Goal: Communication & Community: Answer question/provide support

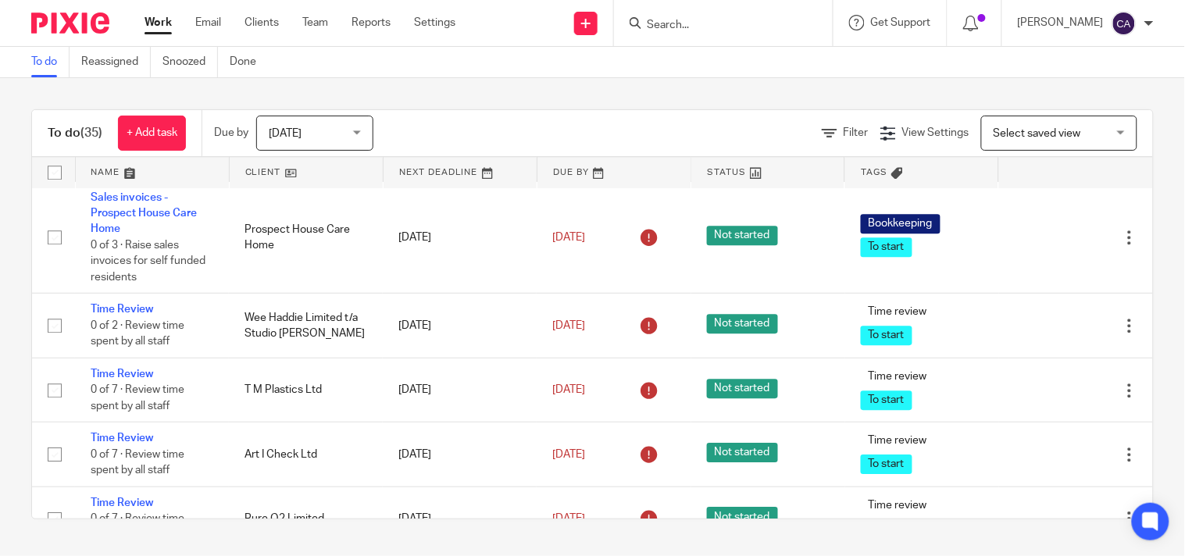
scroll to position [2604, 0]
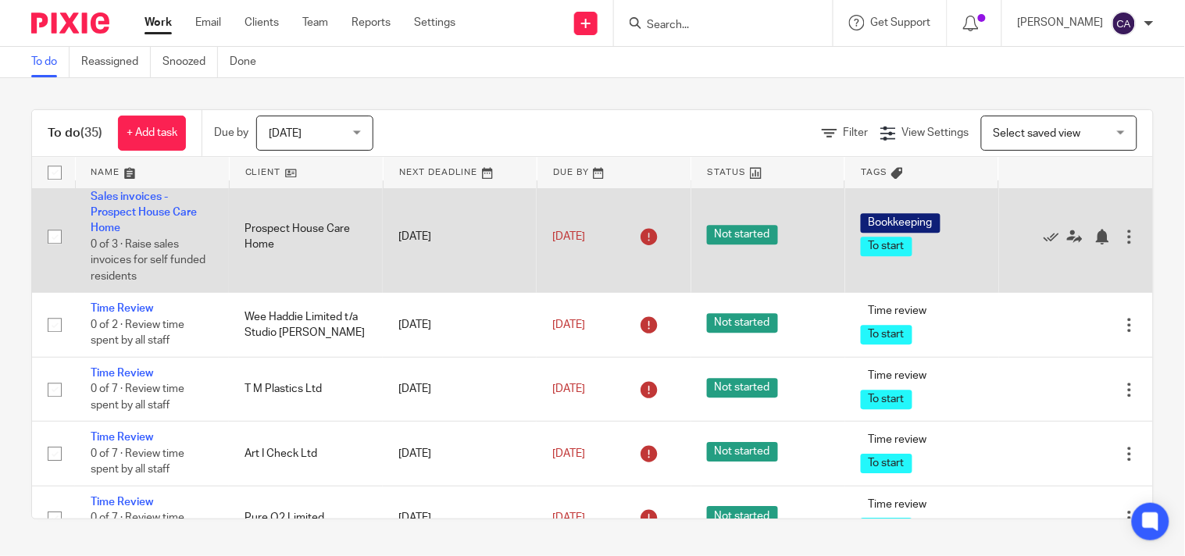
click at [137, 293] on td "Sales invoices - Prospect House Care Home 0 of 3 · Raise sales invoices for sel…" at bounding box center [152, 237] width 154 height 113
click at [166, 234] on link "Sales invoices - Prospect House Care Home" at bounding box center [144, 212] width 106 height 43
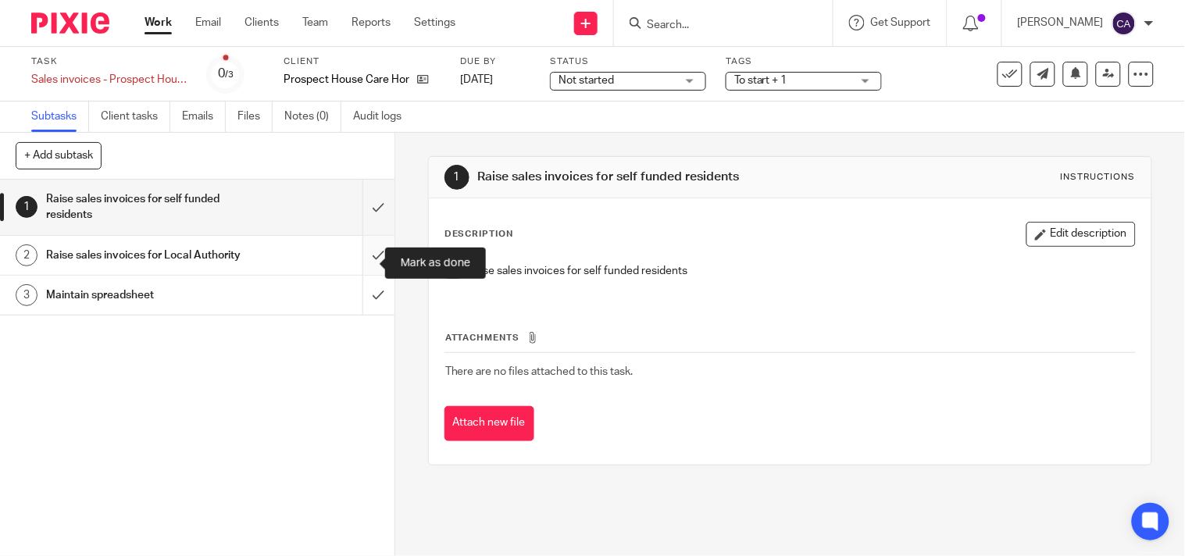
click at [365, 199] on input "submit" at bounding box center [197, 207] width 395 height 55
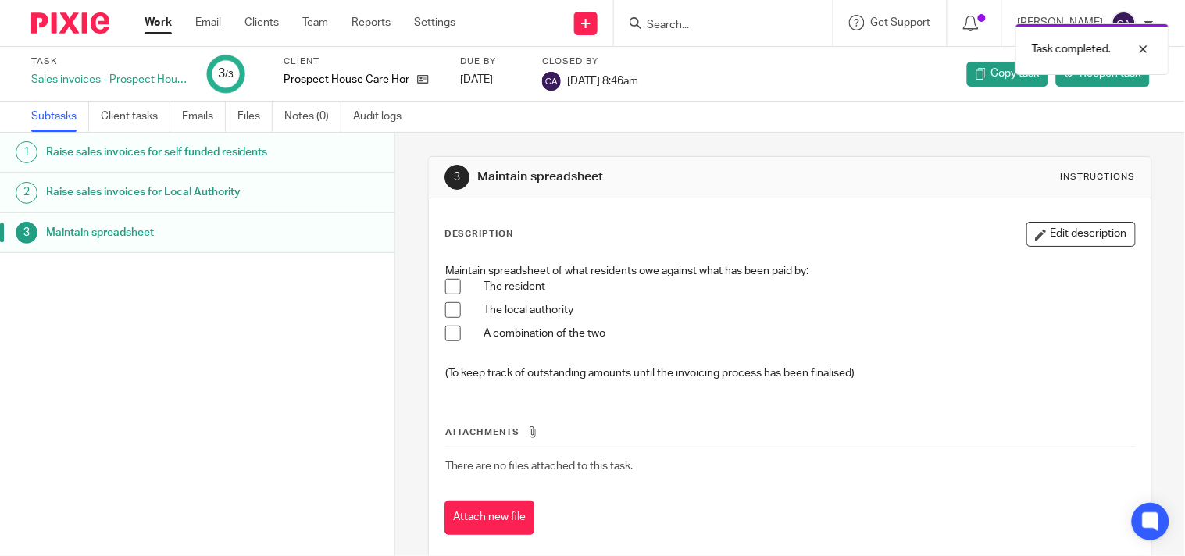
click at [170, 21] on link "Work" at bounding box center [158, 23] width 27 height 16
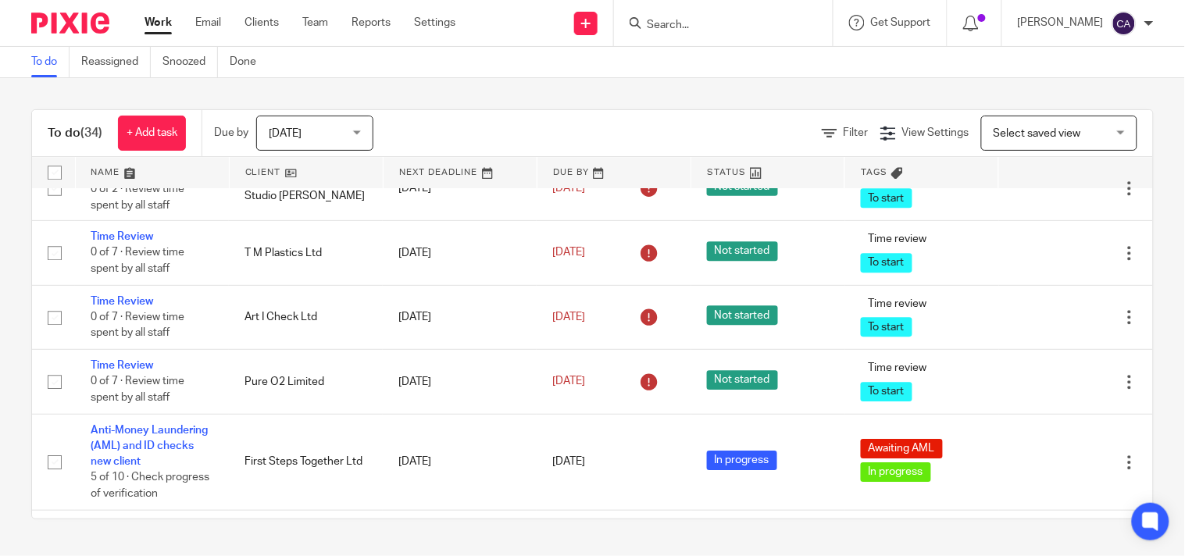
scroll to position [2542, 0]
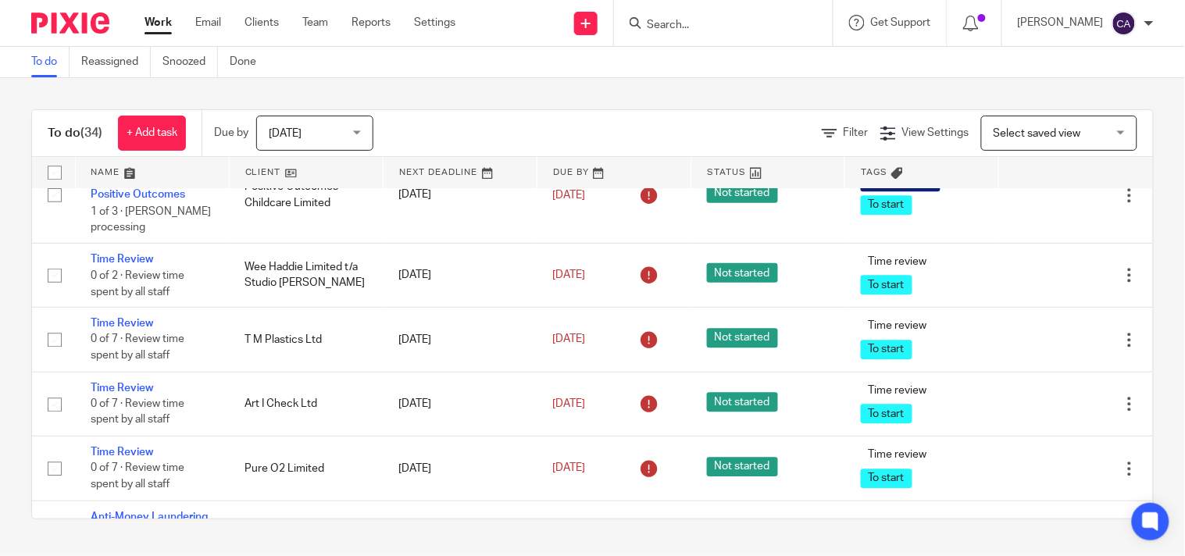
click at [334, 131] on span "[DATE]" at bounding box center [310, 132] width 83 height 33
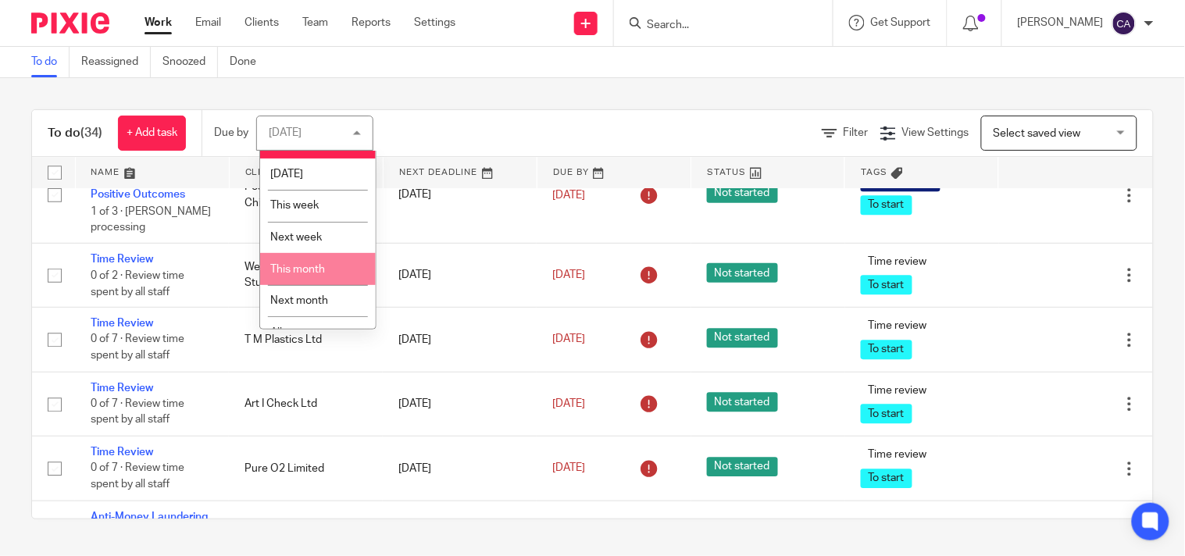
scroll to position [45, 0]
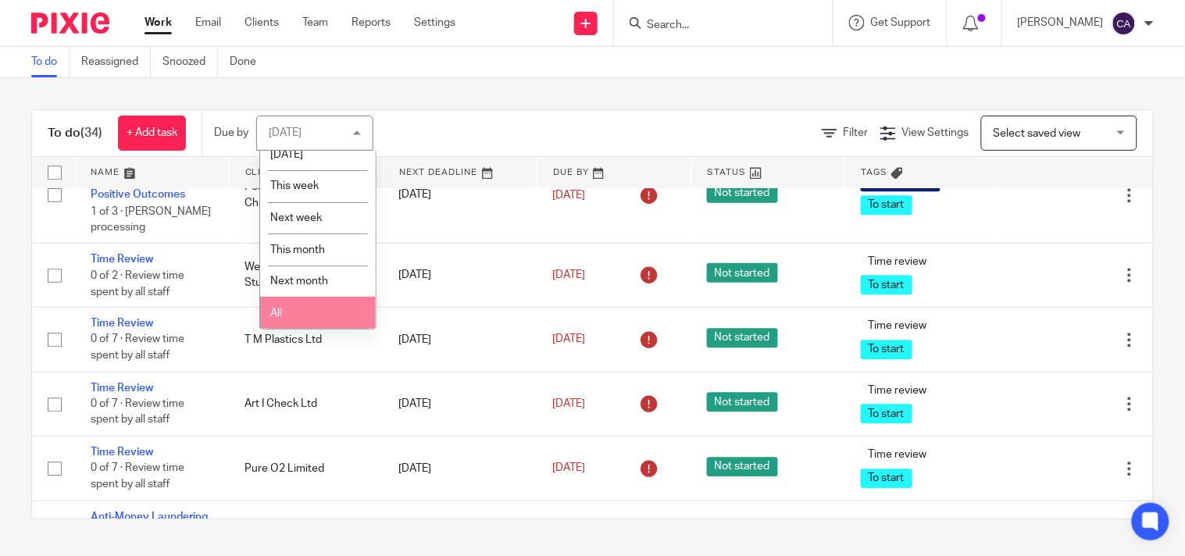
click at [288, 316] on li "All" at bounding box center [318, 313] width 116 height 32
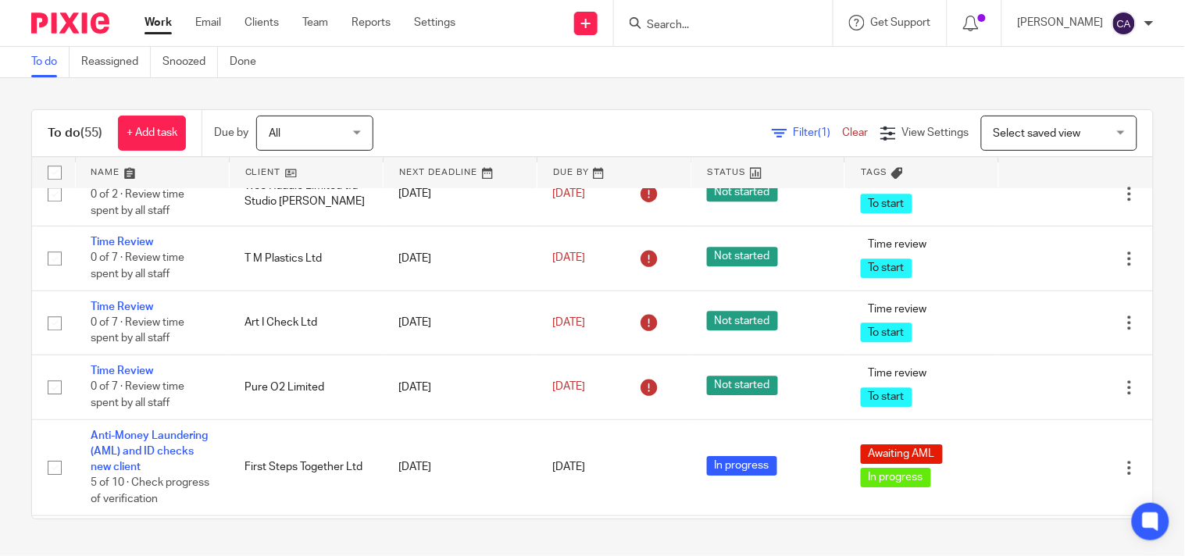
scroll to position [2654, 0]
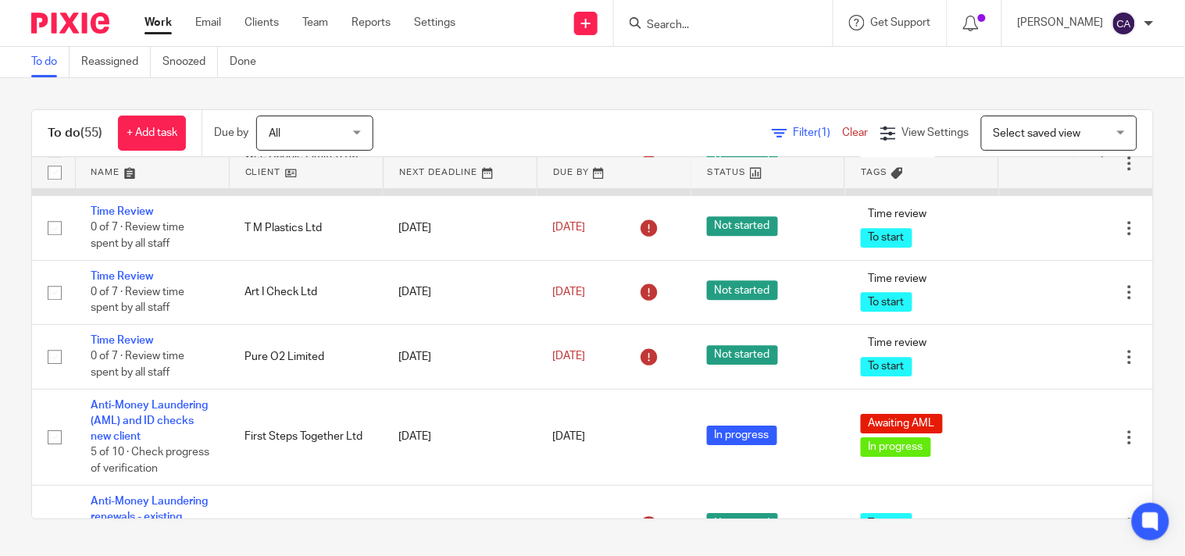
click at [125, 153] on link "Time Review" at bounding box center [122, 147] width 63 height 11
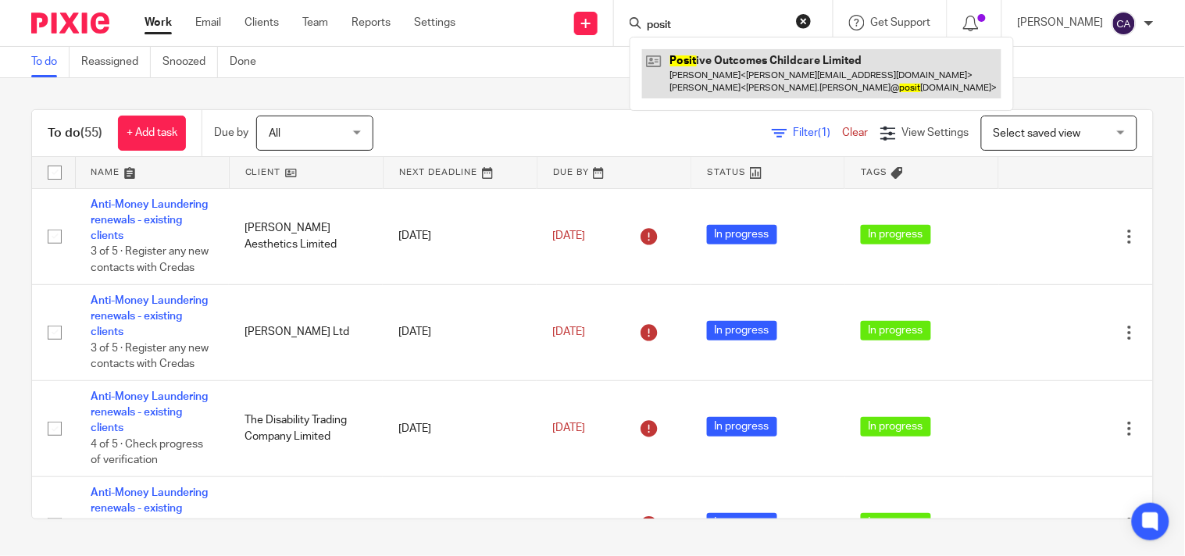
type input "posit"
click at [752, 71] on link at bounding box center [821, 73] width 359 height 48
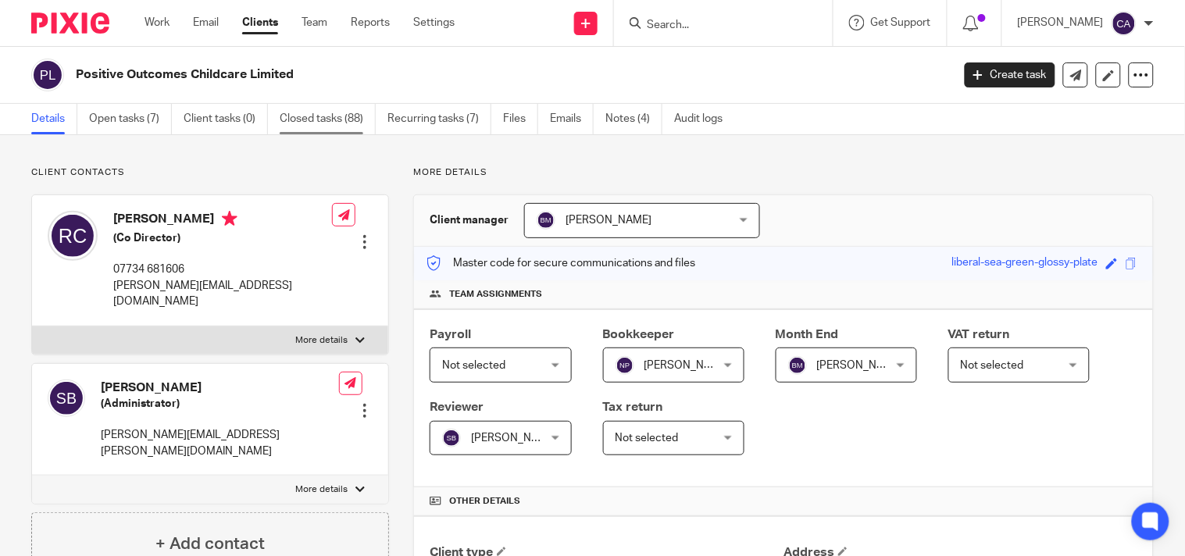
click at [329, 111] on link "Closed tasks (88)" at bounding box center [328, 119] width 96 height 30
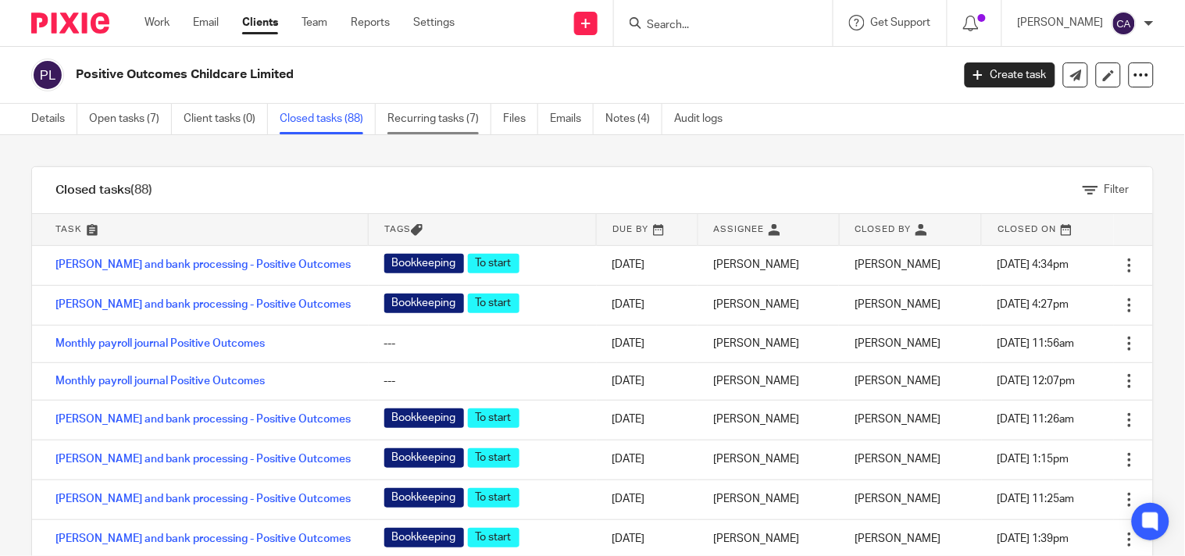
click at [446, 113] on link "Recurring tasks (7)" at bounding box center [440, 119] width 104 height 30
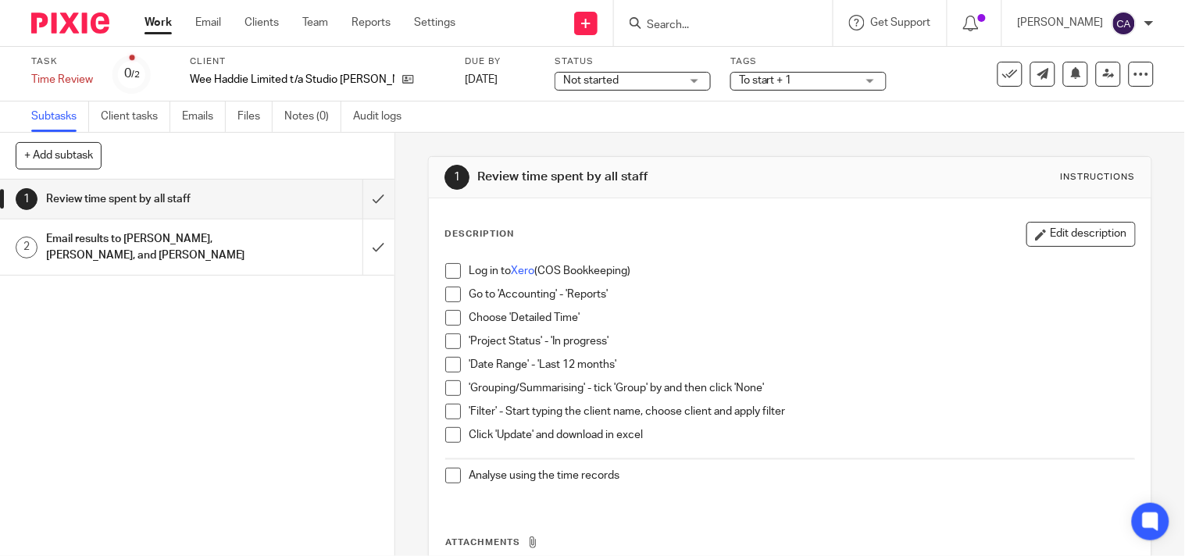
click at [157, 20] on link "Work" at bounding box center [158, 23] width 27 height 16
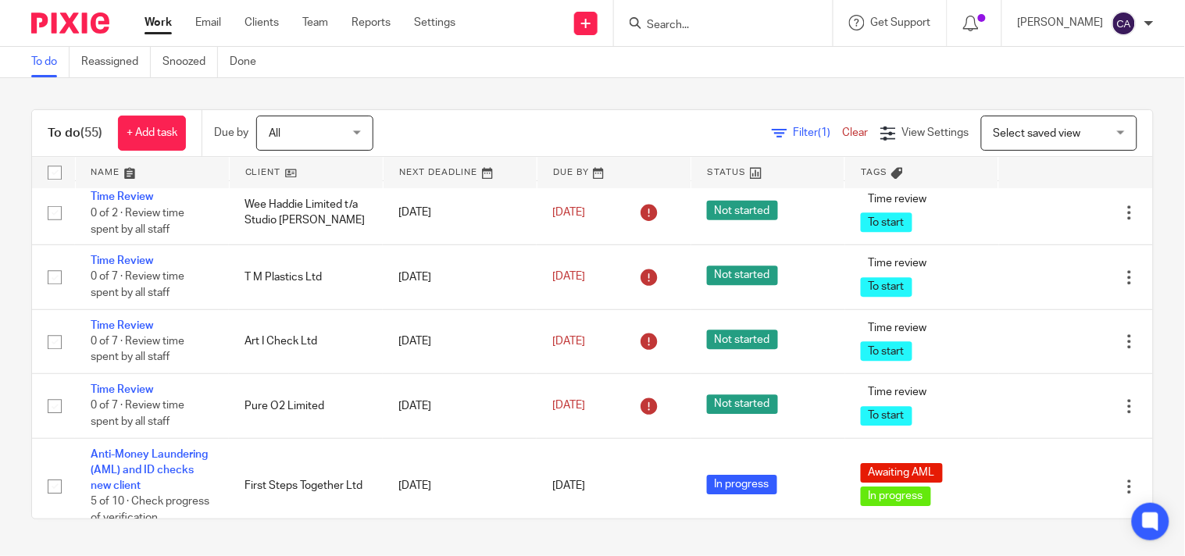
scroll to position [2691, 0]
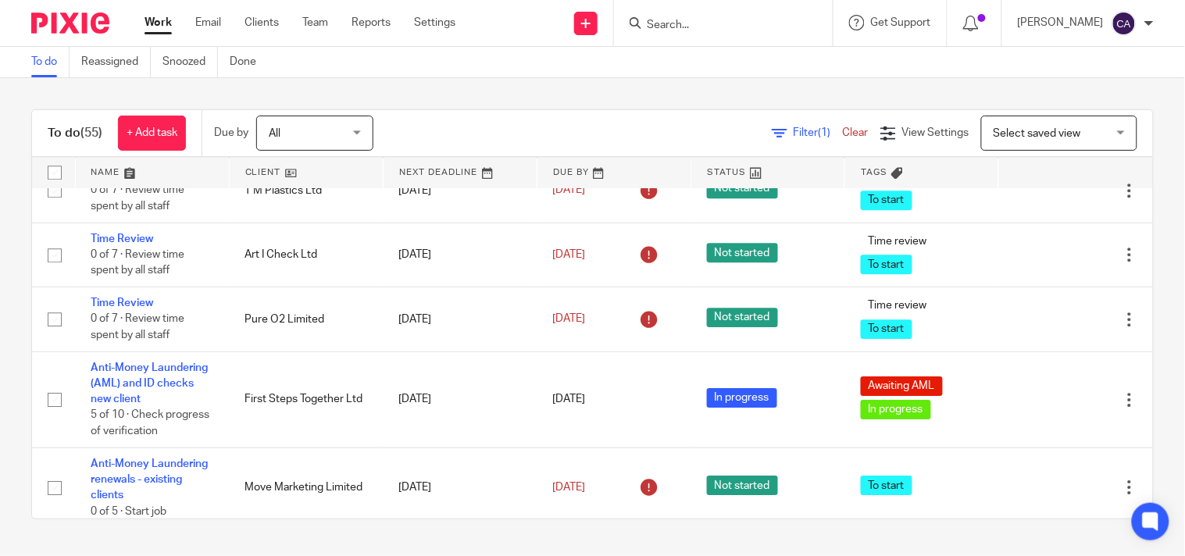
click at [133, 158] on td "Time Review 0 of 2 · Review time spent by all staff" at bounding box center [152, 126] width 154 height 64
click at [131, 158] on td "Time Review 0 of 2 · Review time spent by all staff" at bounding box center [152, 126] width 154 height 64
click at [126, 116] on link "Time Review" at bounding box center [122, 110] width 63 height 11
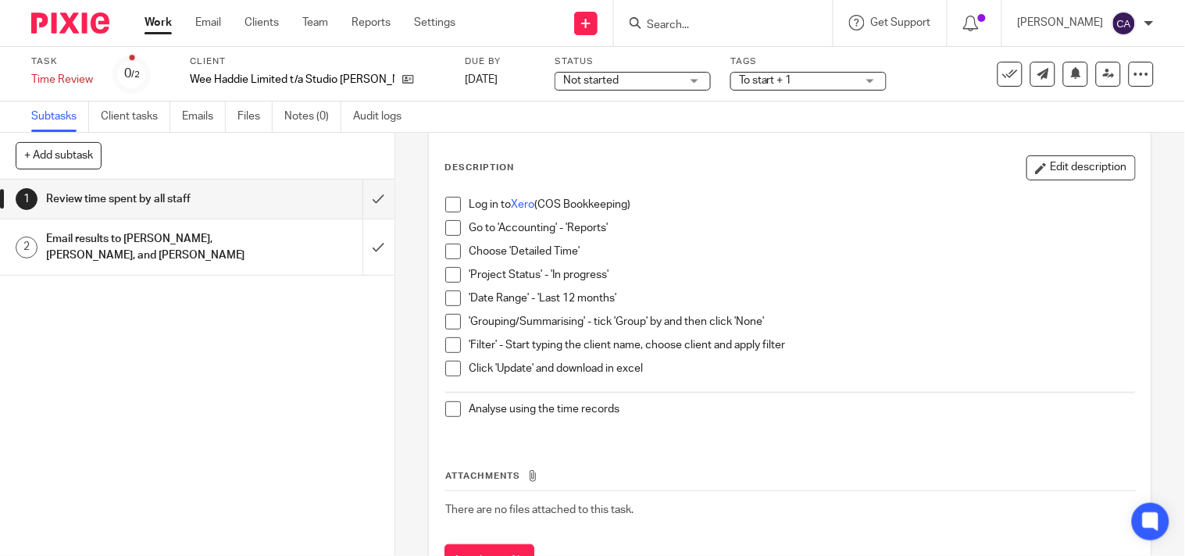
scroll to position [137, 0]
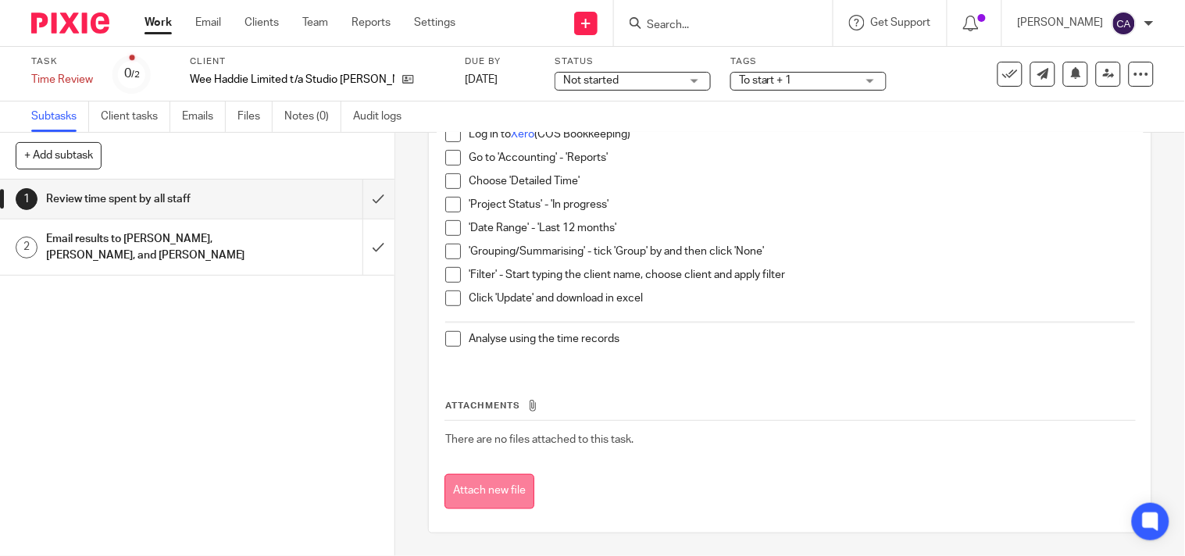
click at [495, 493] on button "Attach new file" at bounding box center [490, 491] width 90 height 35
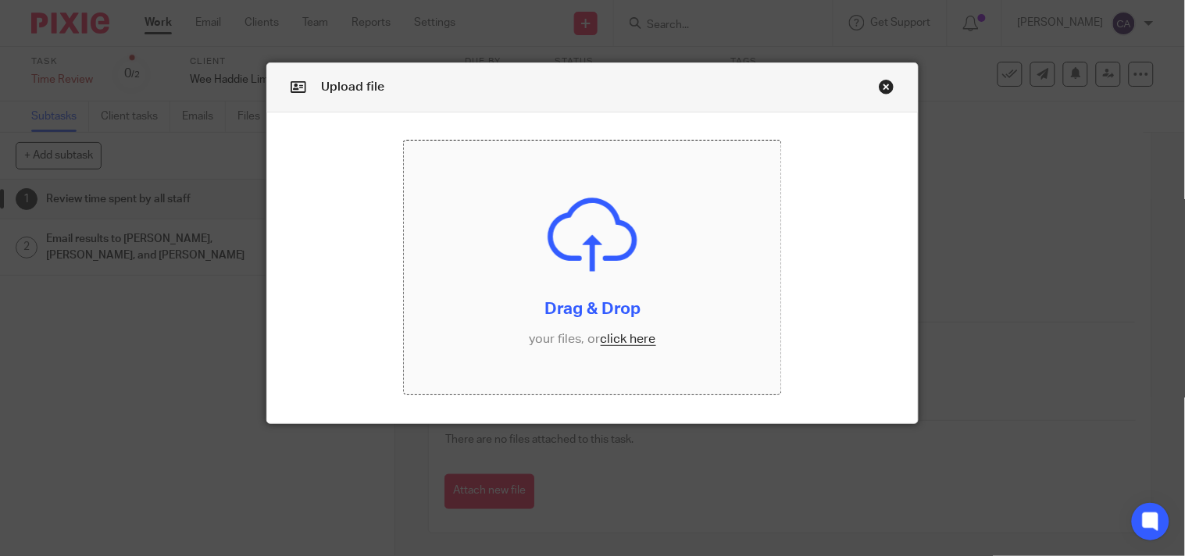
click at [623, 338] on input "file" at bounding box center [593, 268] width 378 height 254
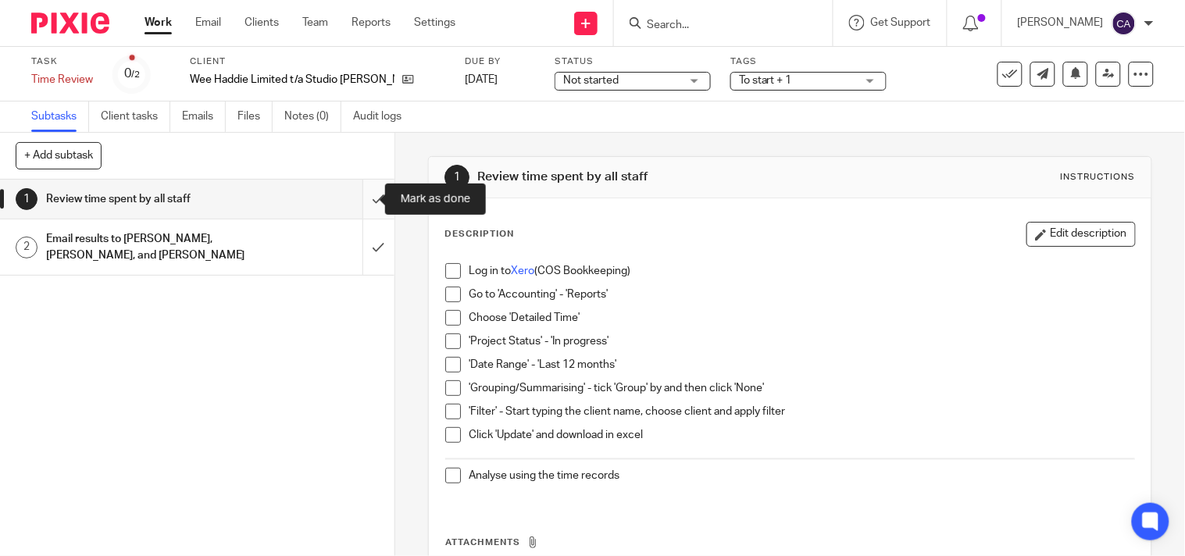
click at [356, 202] on input "submit" at bounding box center [197, 199] width 395 height 39
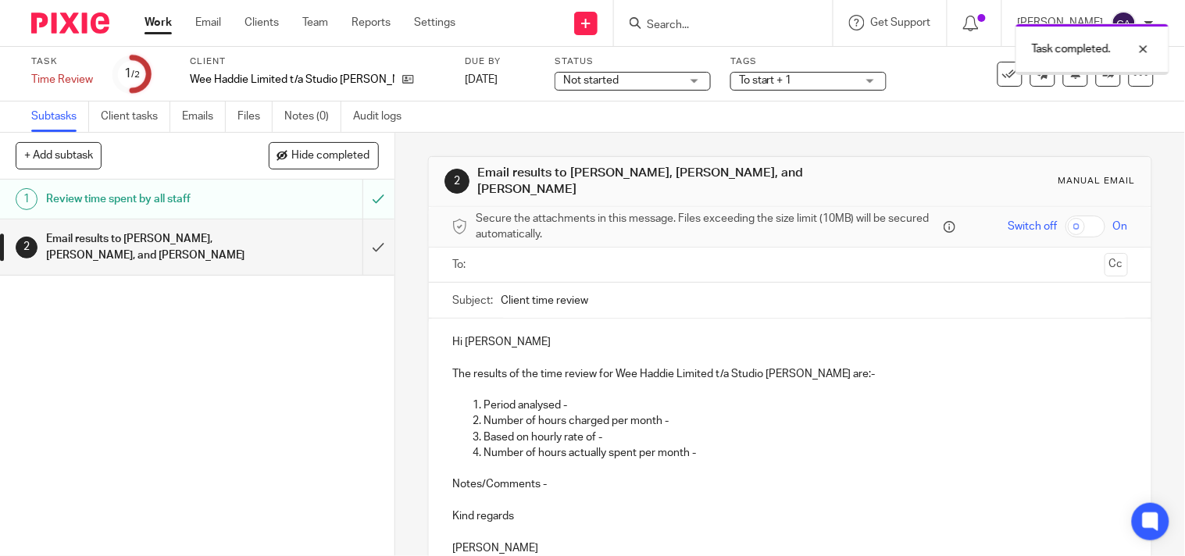
click at [517, 261] on input "text" at bounding box center [789, 265] width 617 height 18
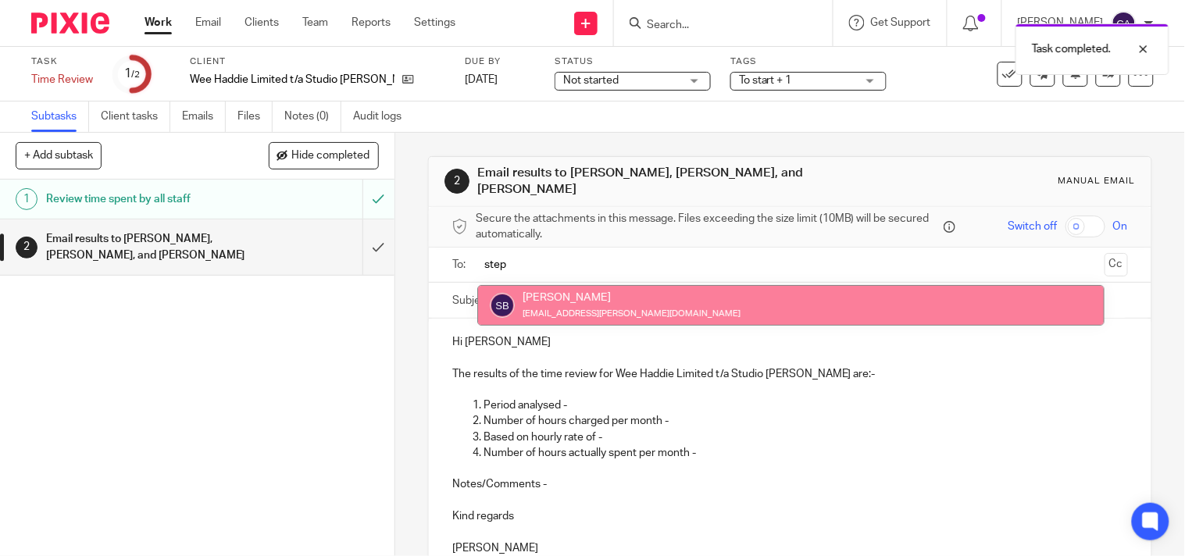
type input "step"
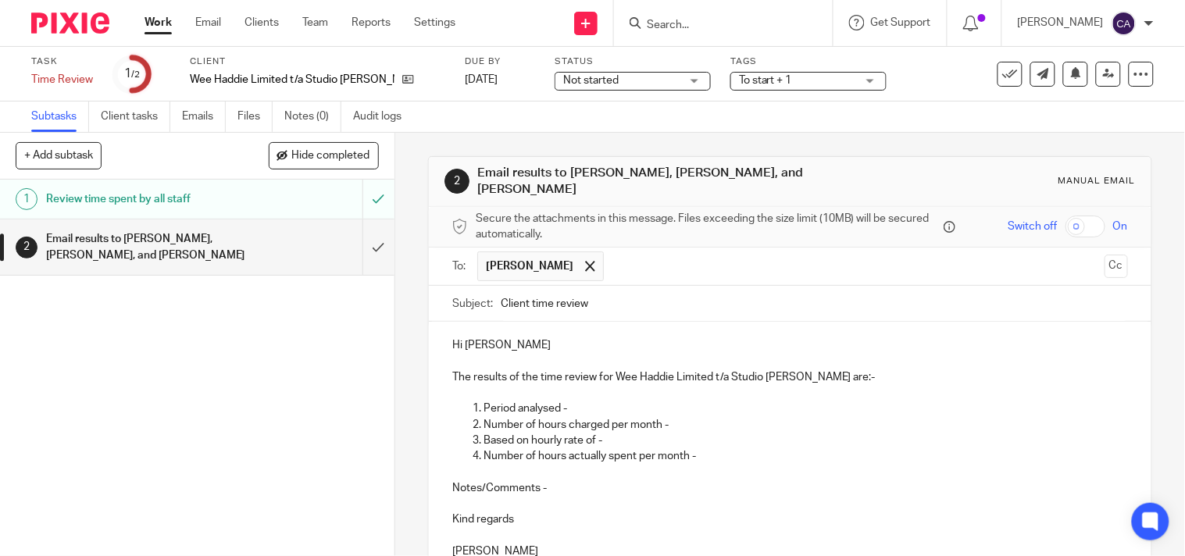
drag, startPoint x: 525, startPoint y: 293, endPoint x: 479, endPoint y: 285, distance: 46.8
click at [479, 286] on div "Subject: Client time review" at bounding box center [790, 303] width 676 height 35
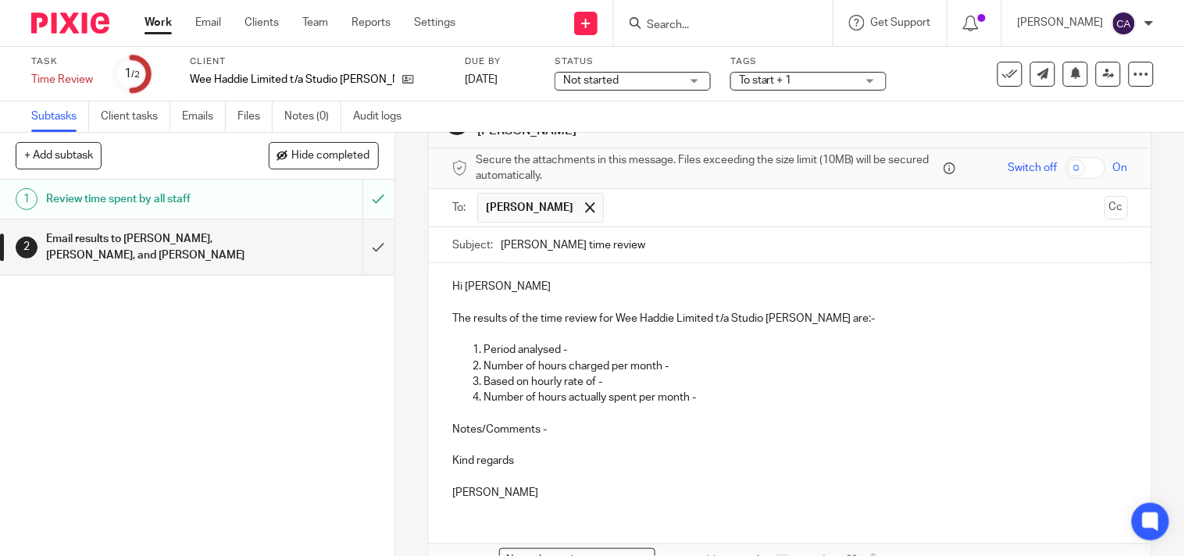
scroll to position [87, 0]
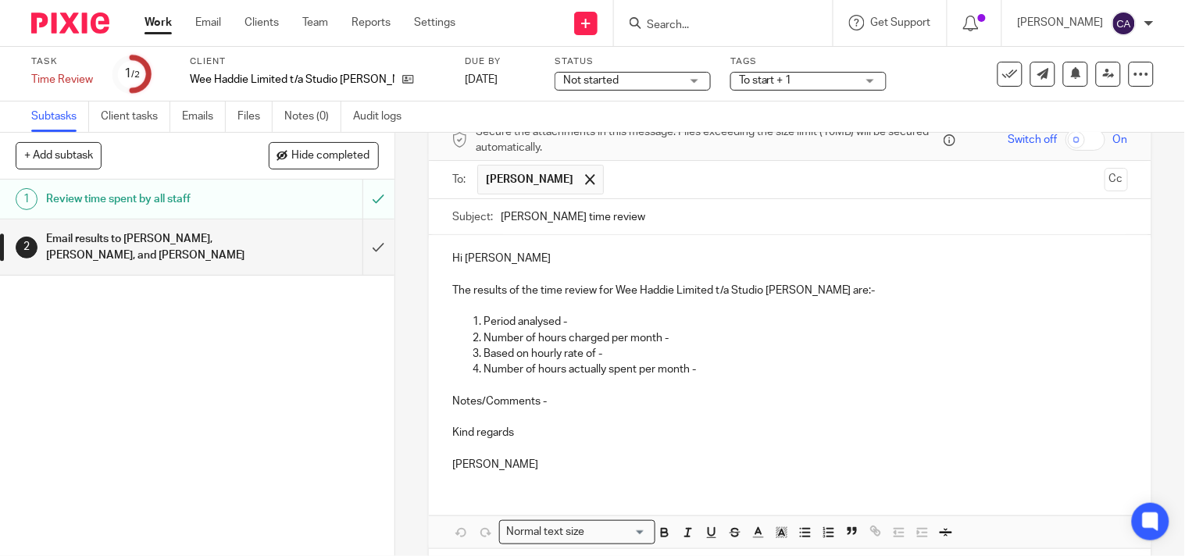
type input "Wee Haddie time review"
click at [581, 254] on p "Hi Karen" at bounding box center [790, 259] width 676 height 16
click at [582, 314] on p "Period analysed -" at bounding box center [806, 322] width 645 height 16
click at [670, 331] on p "Number of hours charged per month -" at bounding box center [806, 339] width 645 height 16
click at [629, 346] on p "Based on hourly rate of -" at bounding box center [806, 354] width 645 height 16
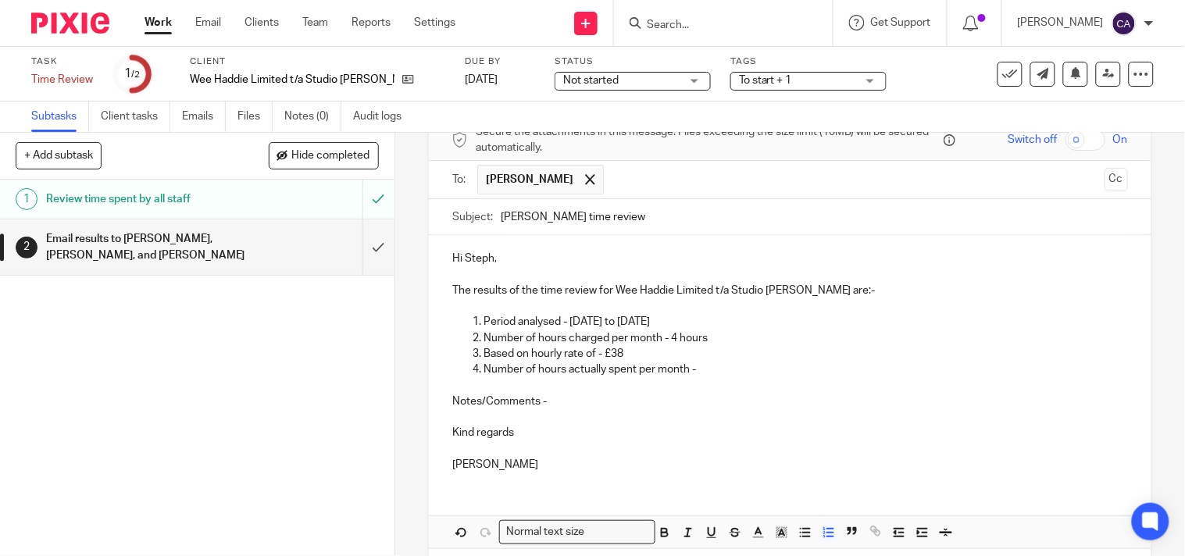
click at [696, 362] on p "Number of hours actually spent per month -" at bounding box center [806, 370] width 645 height 16
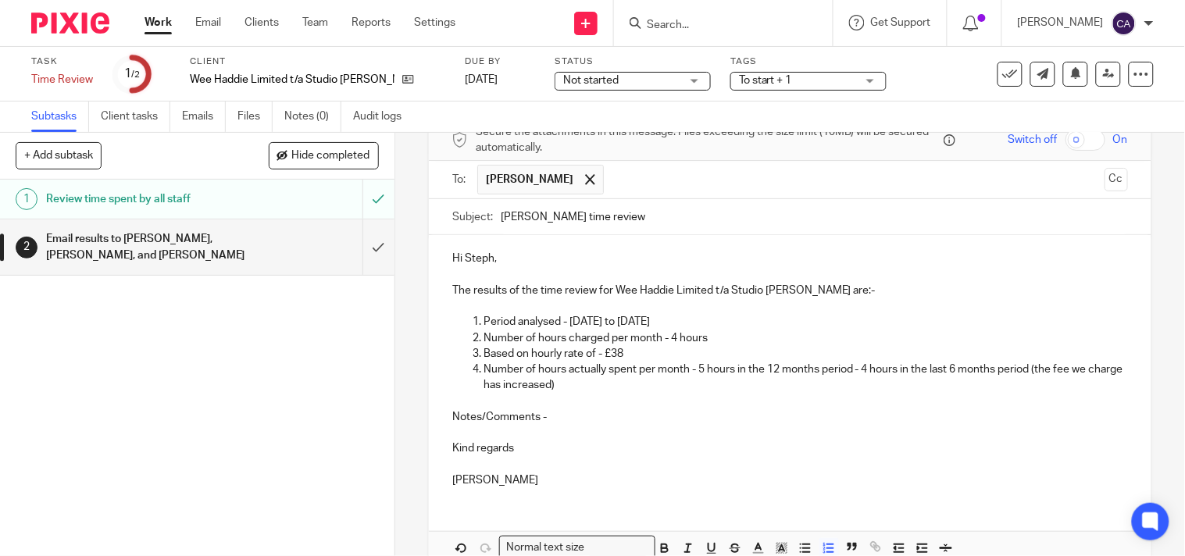
click at [531, 441] on p "Kind regards" at bounding box center [790, 449] width 676 height 16
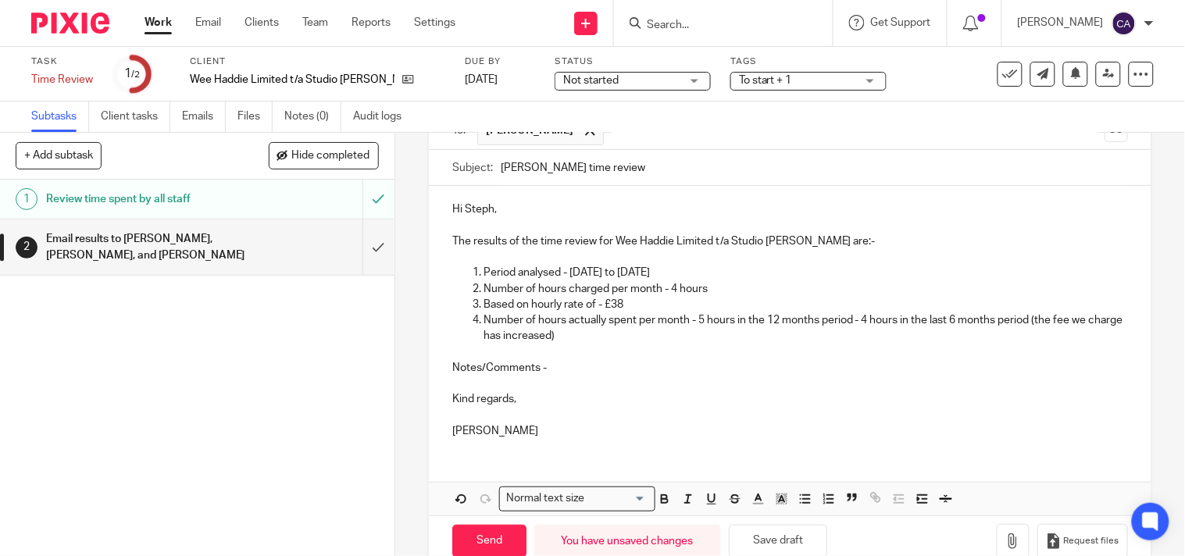
scroll to position [163, 0]
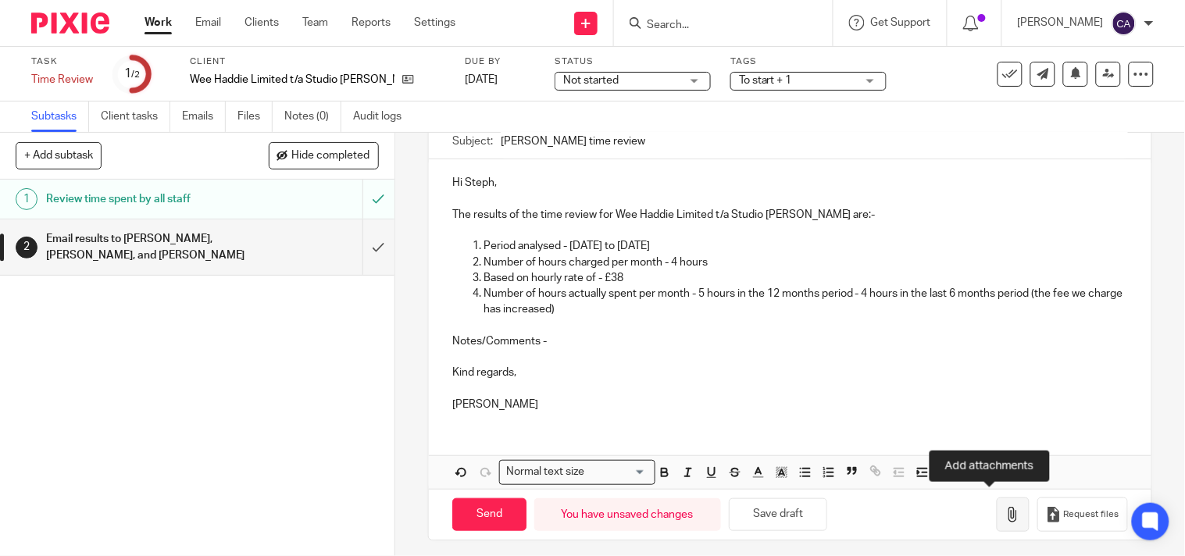
click at [1006, 509] on icon "button" at bounding box center [1014, 515] width 16 height 16
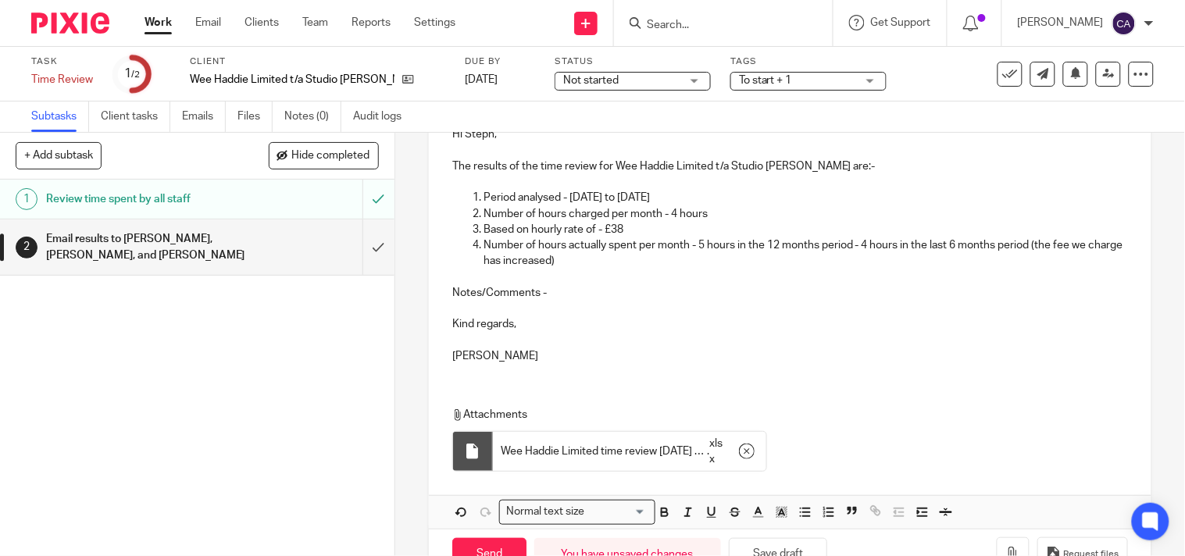
scroll to position [252, 0]
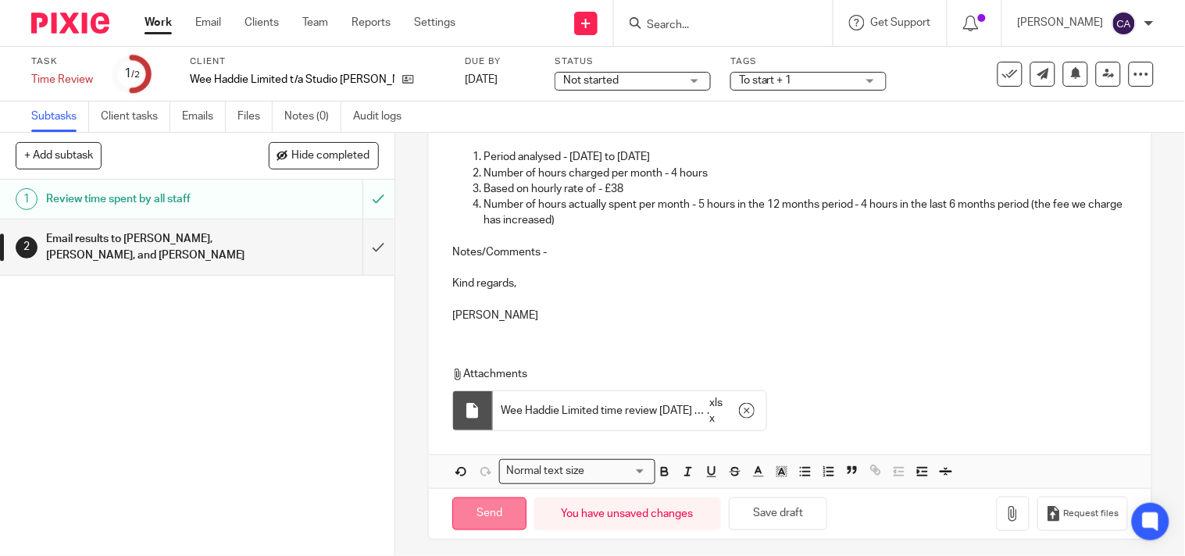
click at [465, 508] on input "Send" at bounding box center [489, 515] width 74 height 34
type input "Sent"
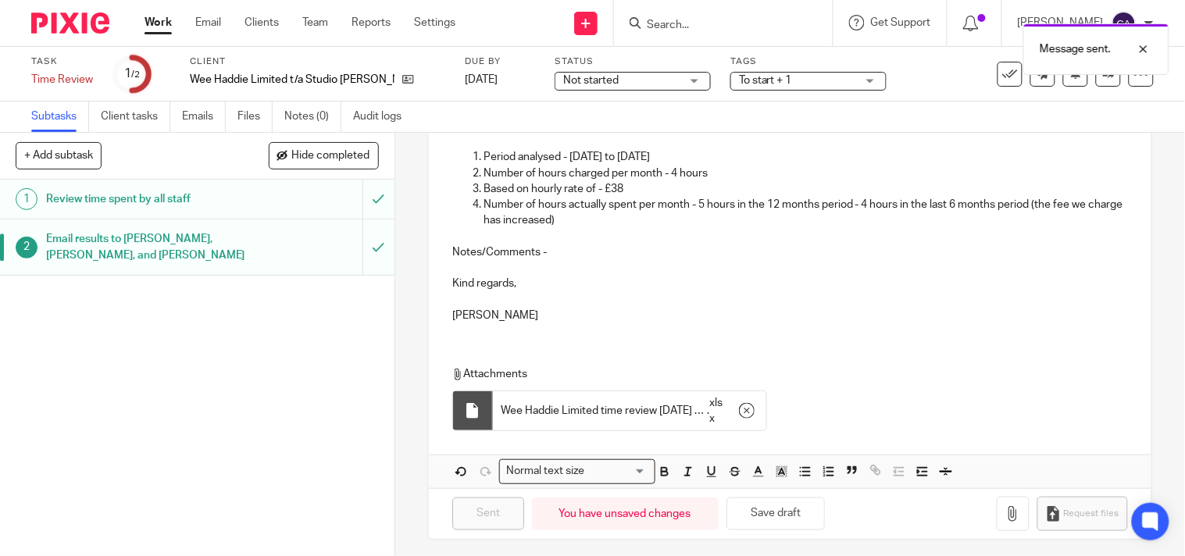
click at [173, 20] on ul "Work Email Clients Team Reports Settings" at bounding box center [312, 23] width 334 height 16
click at [153, 23] on link "Work" at bounding box center [158, 23] width 27 height 16
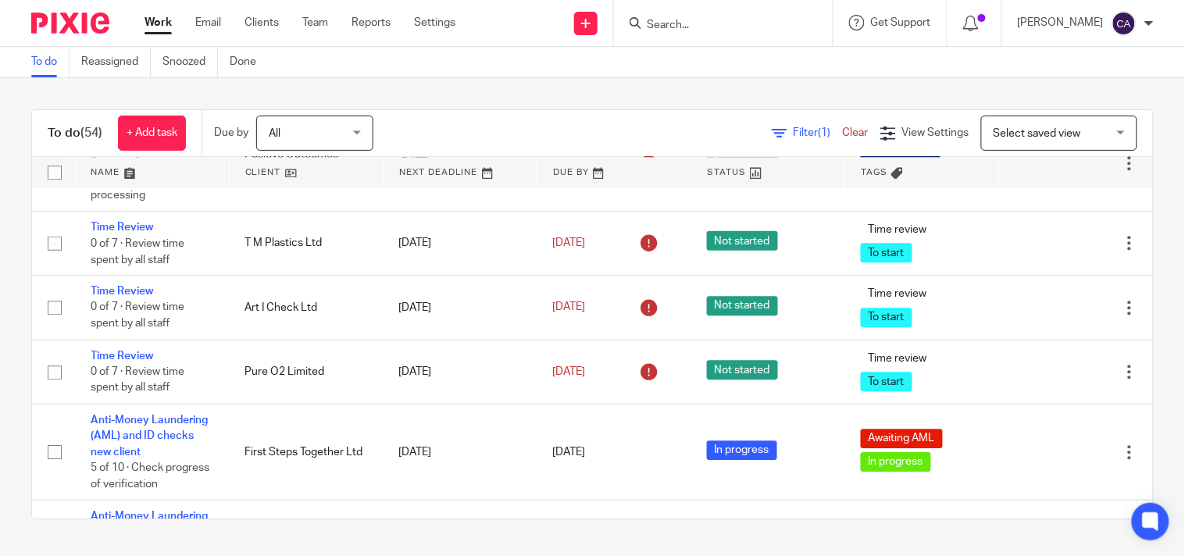
scroll to position [2604, 0]
